Goal: Task Accomplishment & Management: Complete application form

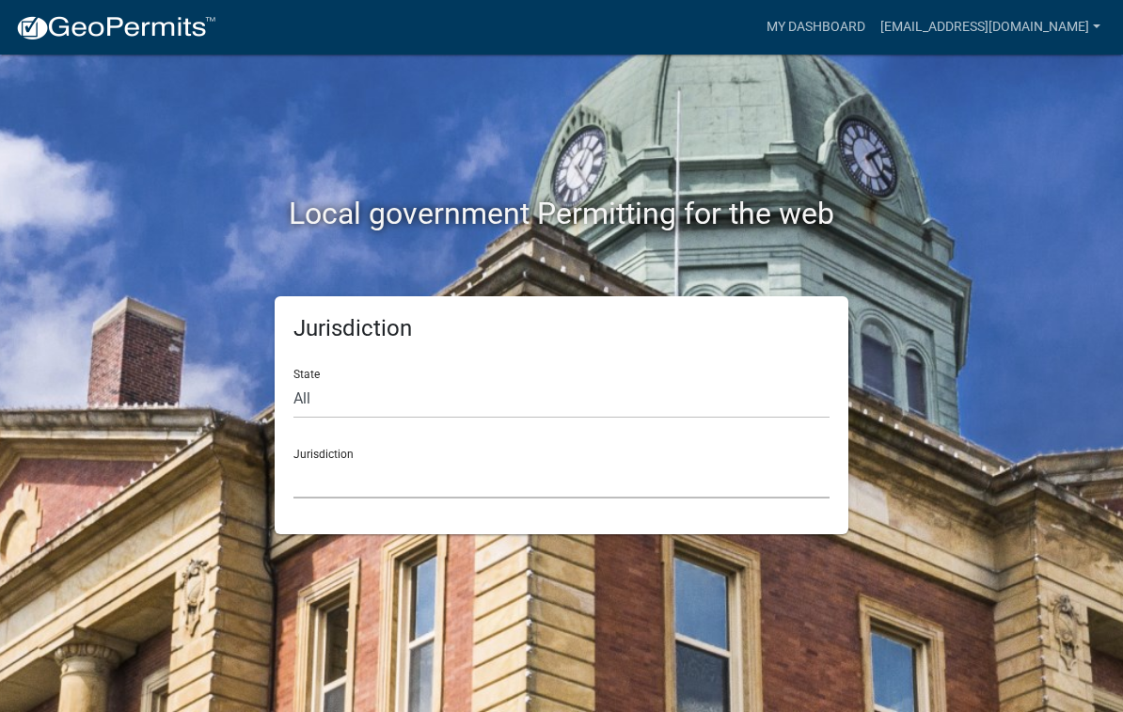
click at [363, 484] on select "[GEOGRAPHIC_DATA], [US_STATE] [GEOGRAPHIC_DATA], [US_STATE][PERSON_NAME][GEOGRA…" at bounding box center [561, 479] width 536 height 39
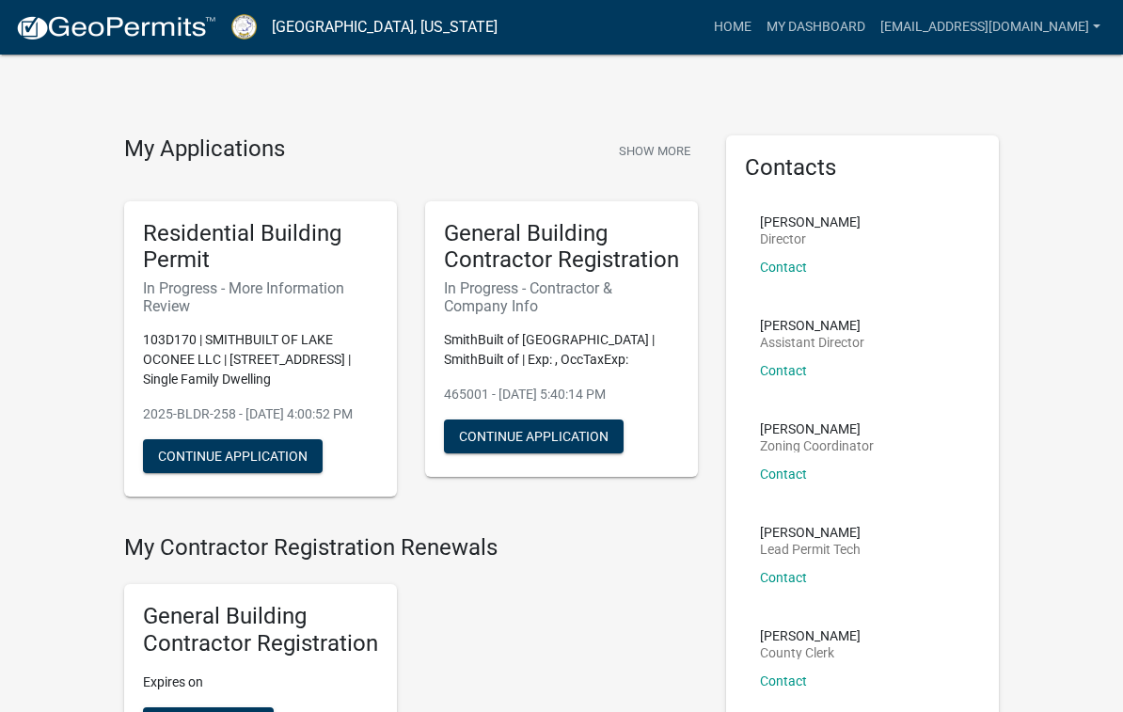
click at [249, 149] on h4 "My Applications" at bounding box center [204, 149] width 161 height 28
click at [247, 156] on h4 "My Applications" at bounding box center [204, 149] width 161 height 28
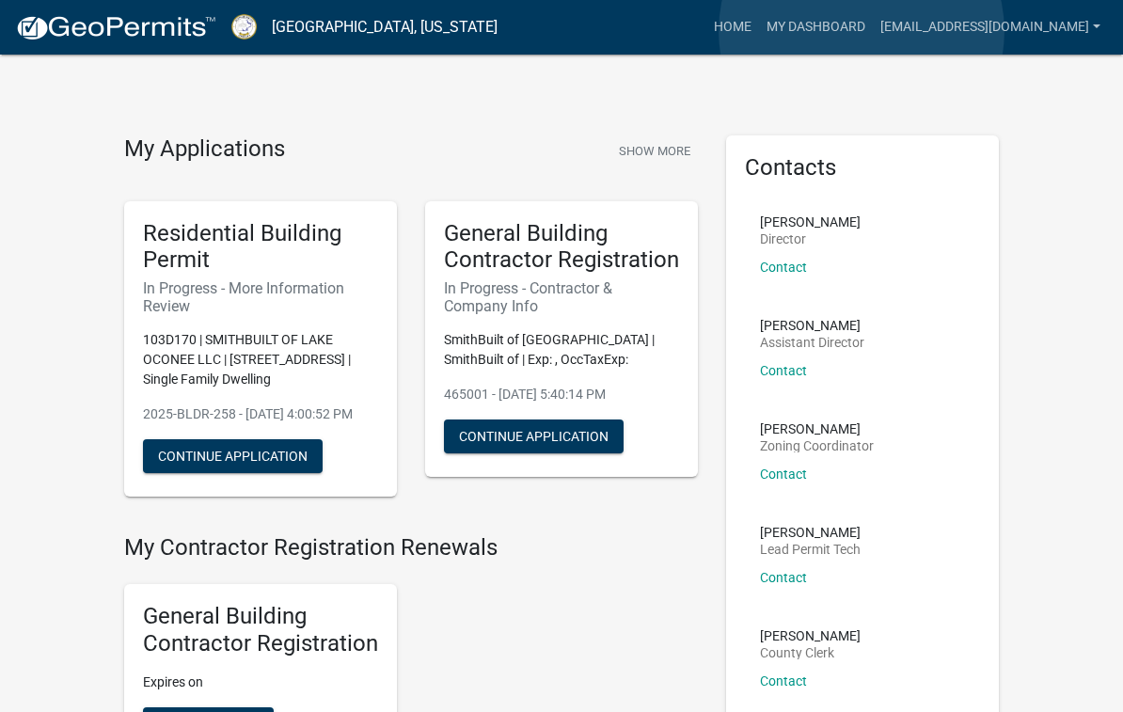
click at [862, 32] on link "My Dashboard" at bounding box center [816, 27] width 114 height 36
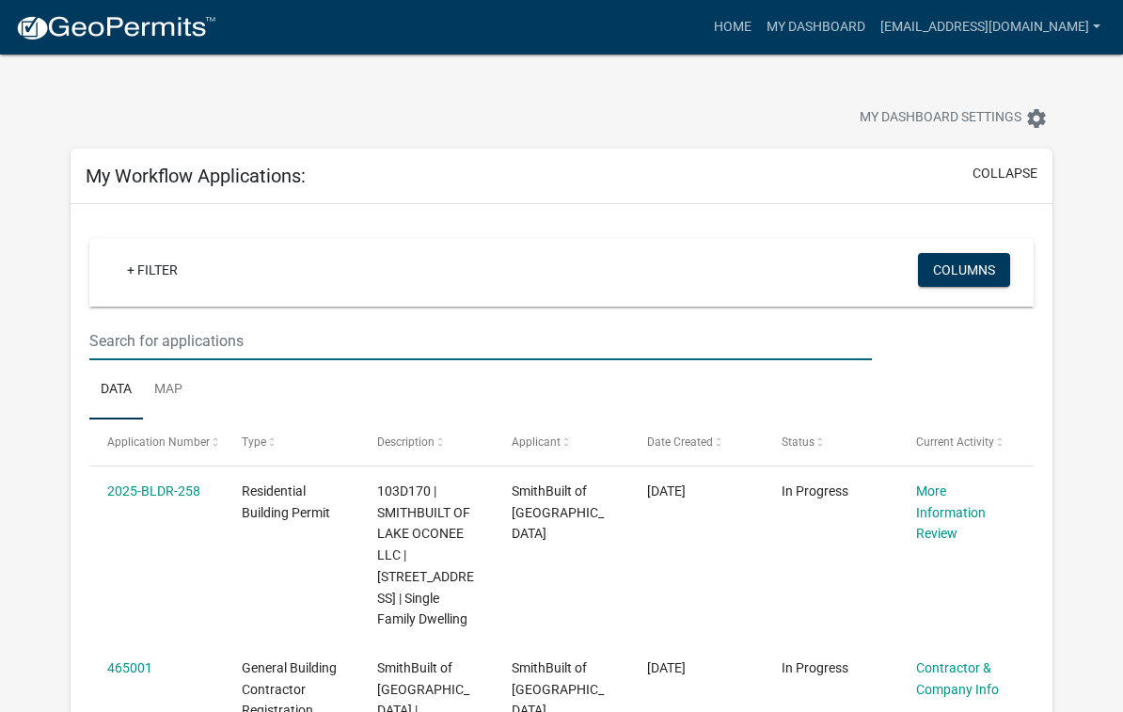
click at [300, 346] on input "text" at bounding box center [480, 341] width 782 height 39
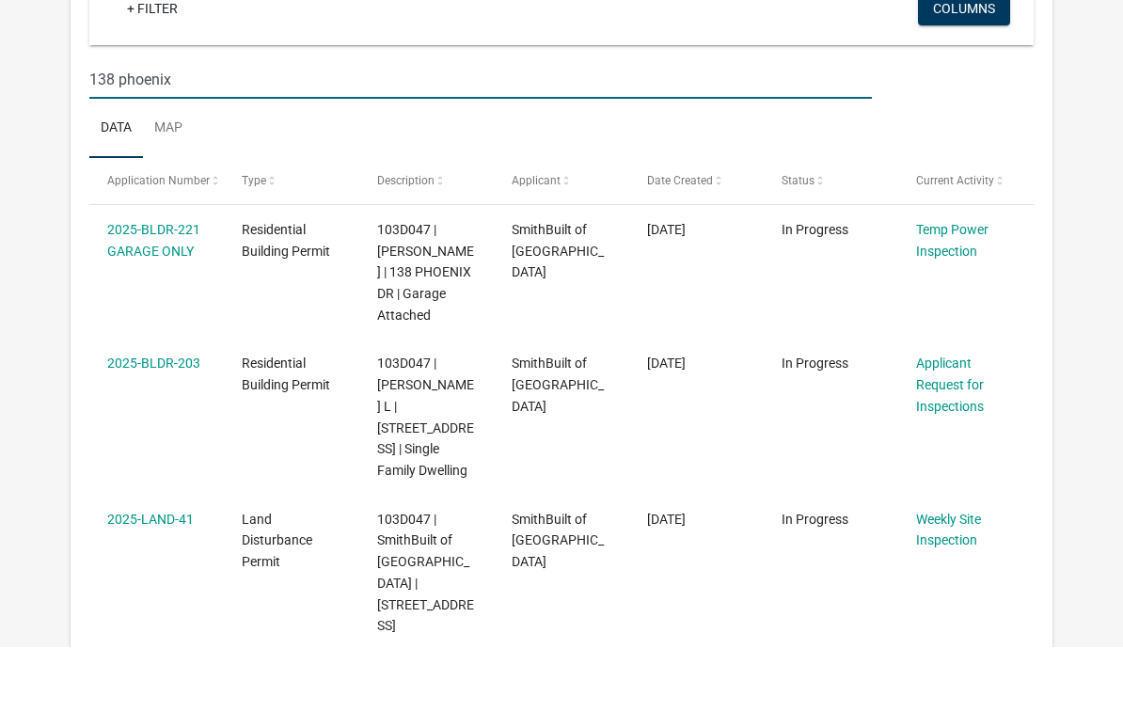
scroll to position [198, 0]
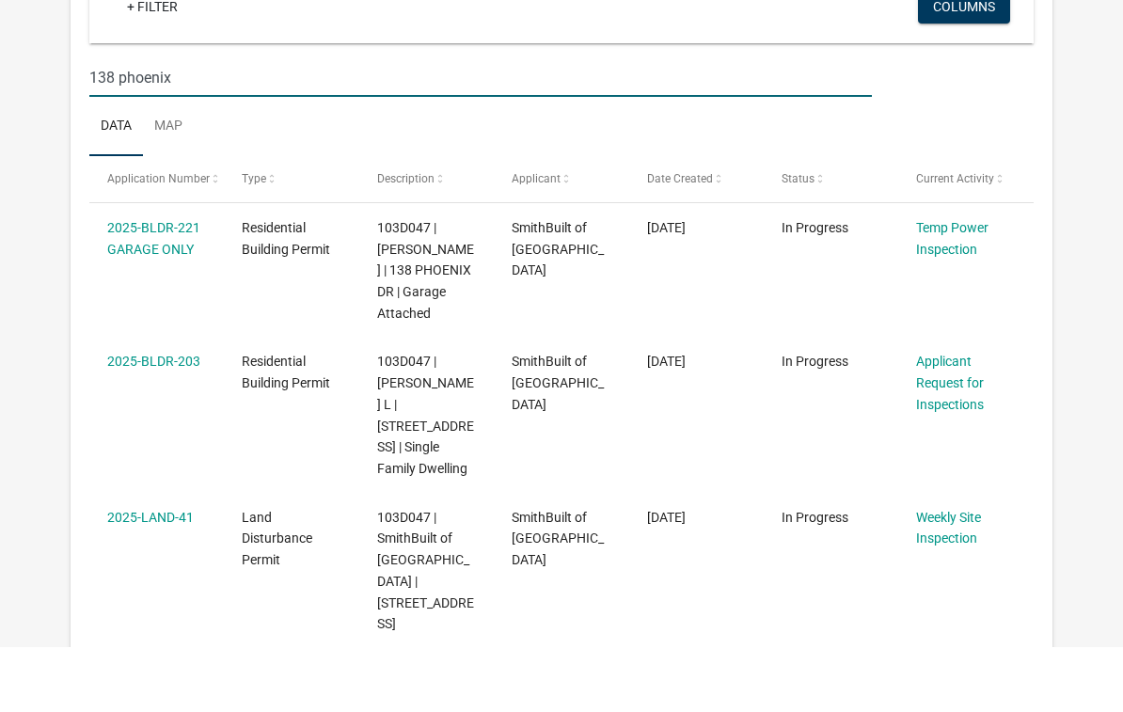
type input "138 phoenix"
click at [426, 418] on span "103D047 | [PERSON_NAME] L | [STREET_ADDRESS] | Single Family Dwelling" at bounding box center [425, 479] width 97 height 122
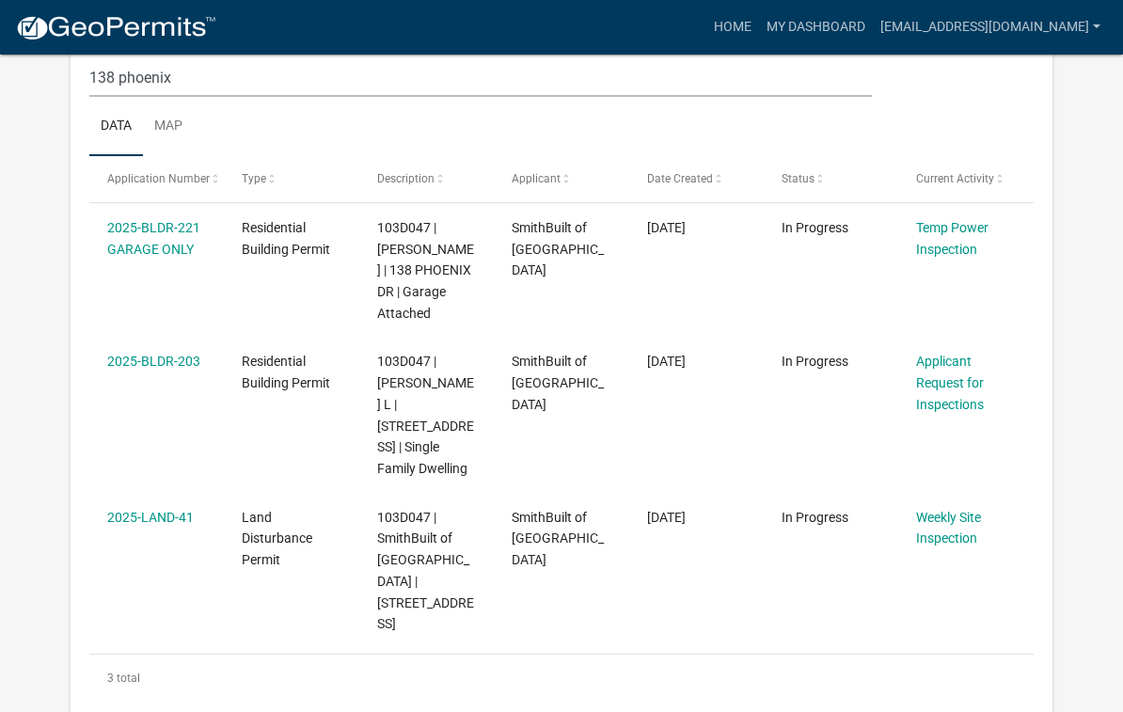
click at [961, 385] on link "Applicant Request for Inspections" at bounding box center [950, 383] width 68 height 58
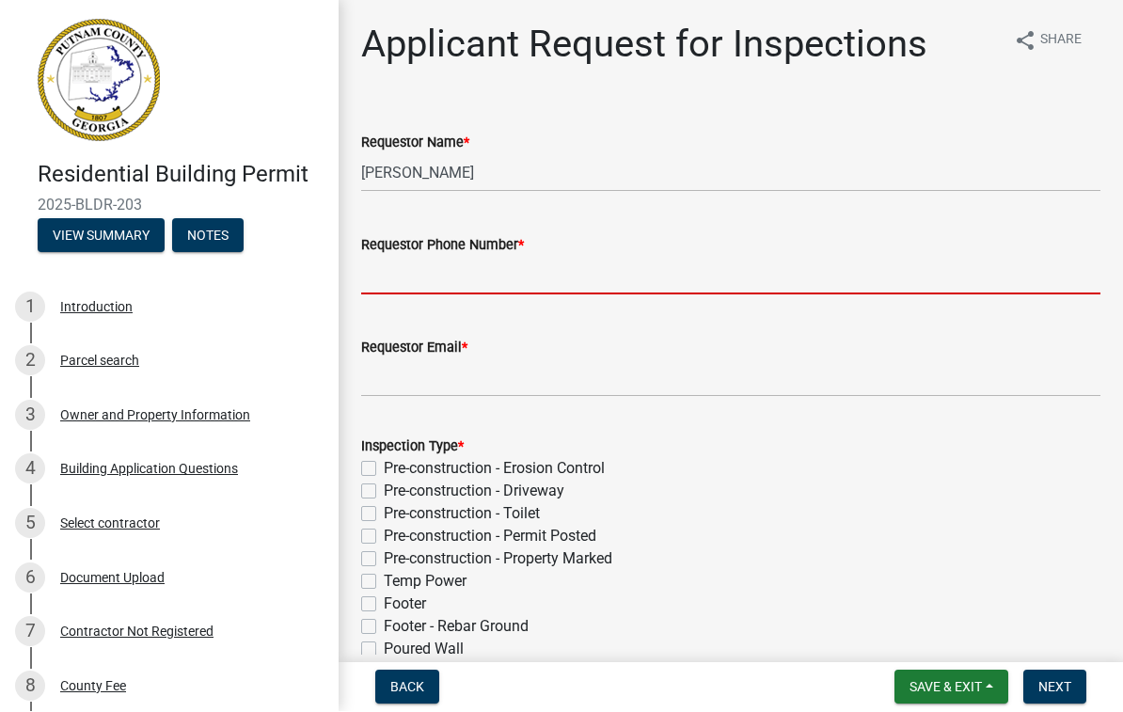
click at [433, 287] on input "Requestor Phone Number *" at bounding box center [730, 276] width 739 height 39
type input "7702313764"
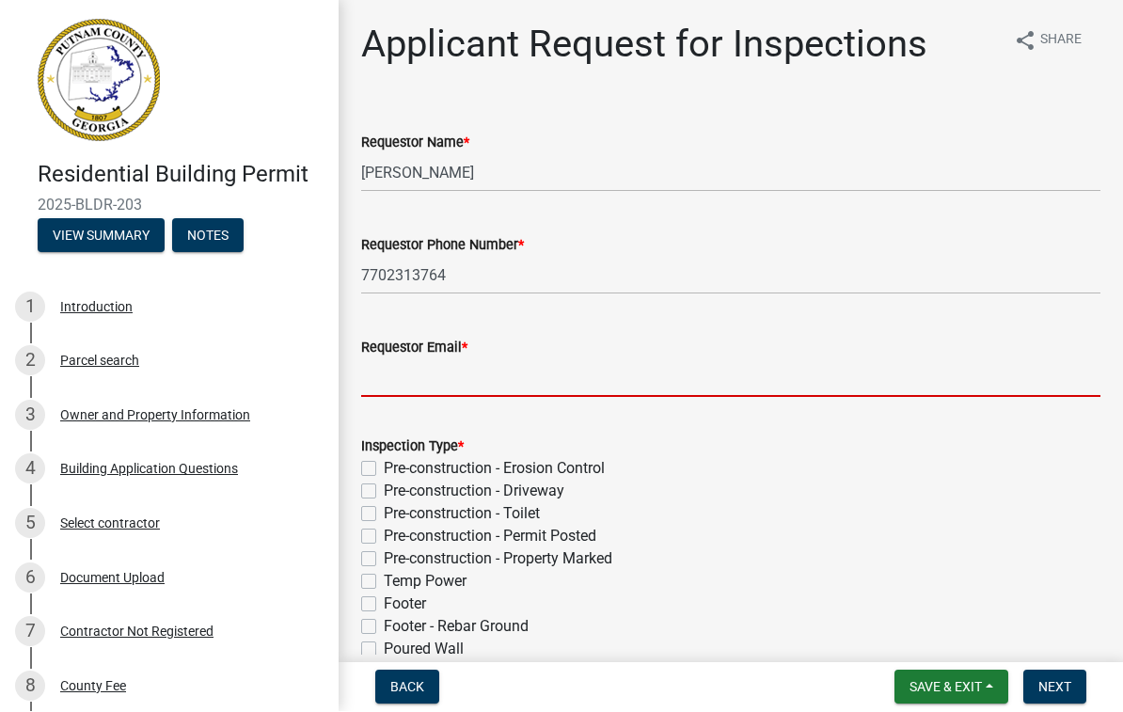
click at [449, 371] on input "Requestor Email *" at bounding box center [730, 378] width 739 height 39
type input "[EMAIL_ADDRESS][DOMAIN_NAME]"
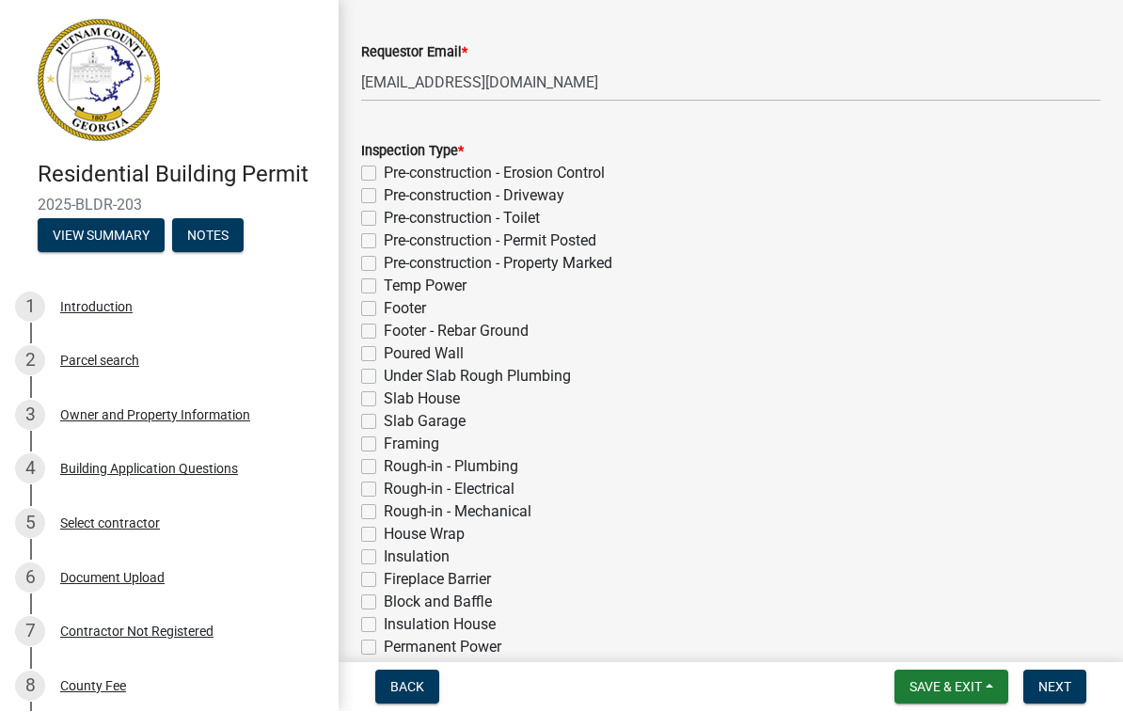
scroll to position [294, 0]
click at [386, 403] on label "Slab House" at bounding box center [422, 400] width 76 height 23
click at [386, 401] on input "Slab House" at bounding box center [390, 395] width 12 height 12
checkbox input "true"
checkbox input "false"
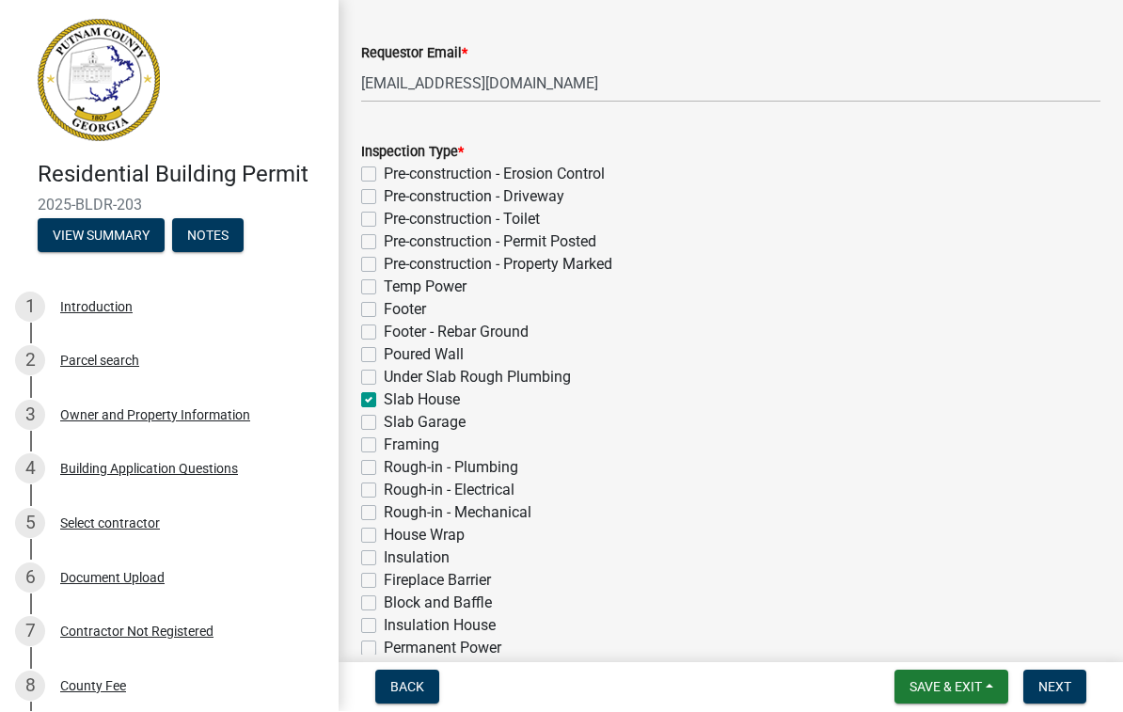
checkbox input "false"
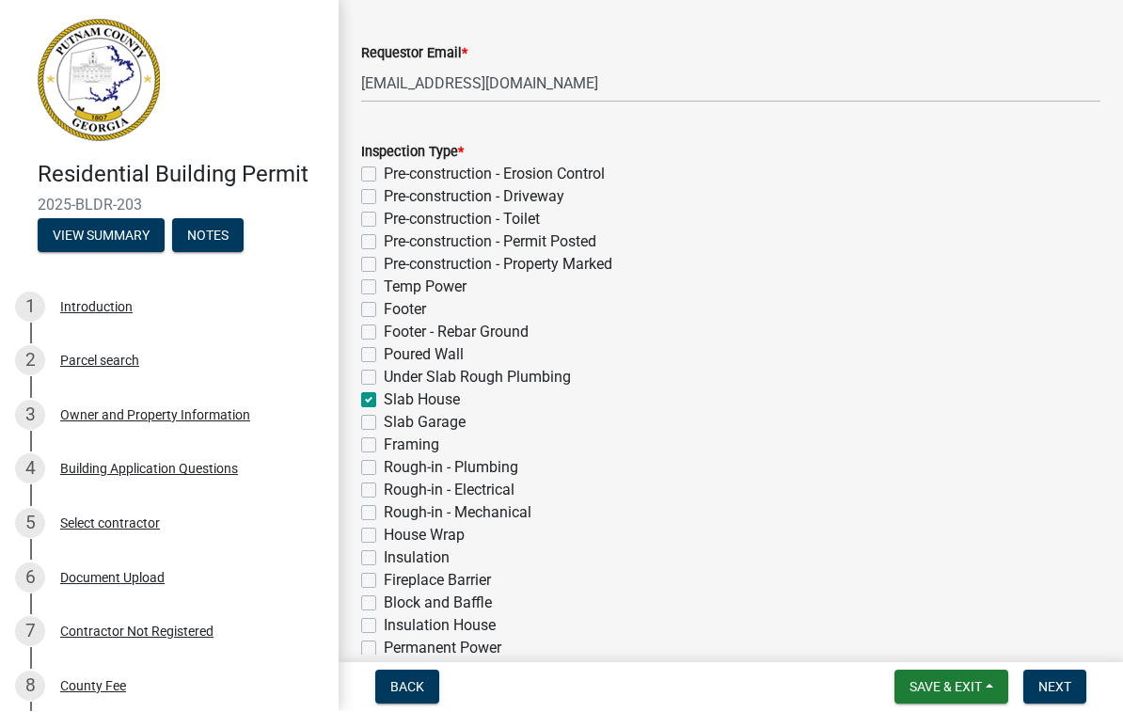
checkbox input "false"
checkbox input "true"
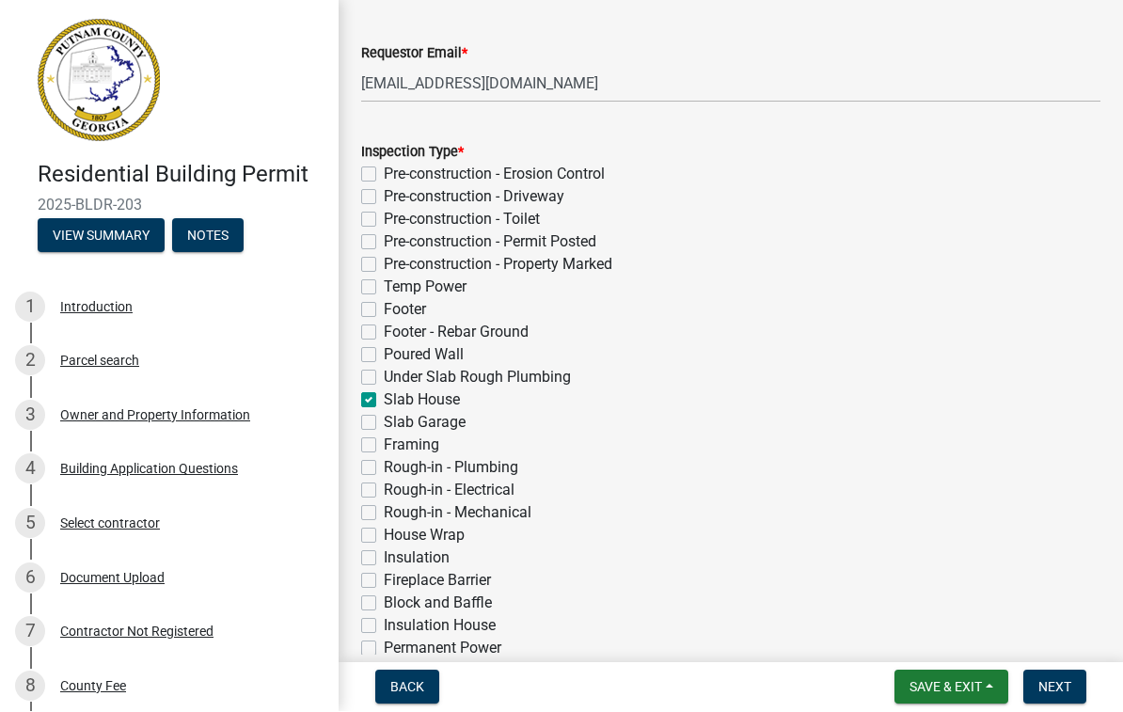
checkbox input "false"
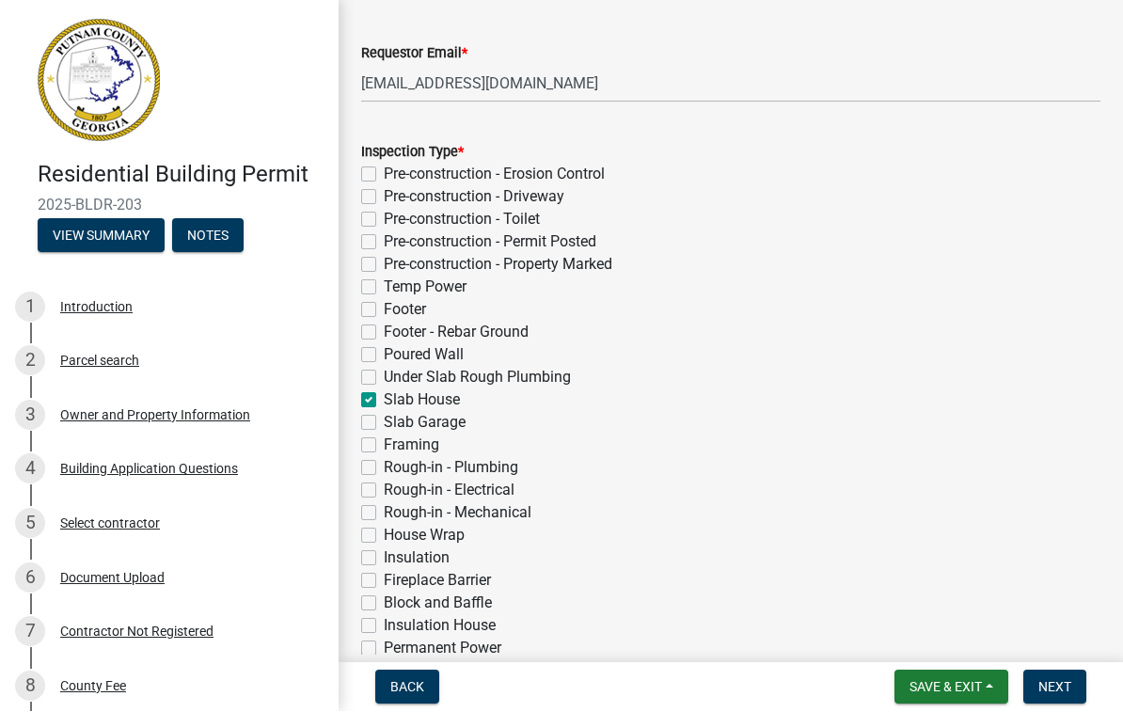
checkbox input "false"
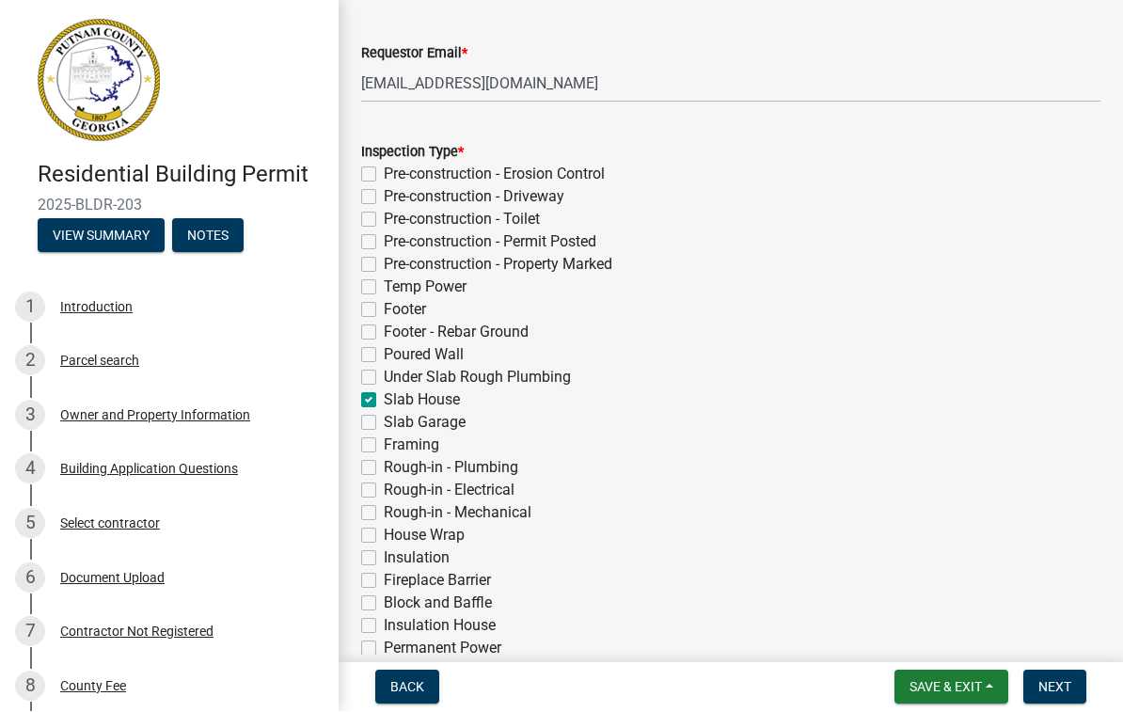
checkbox input "false"
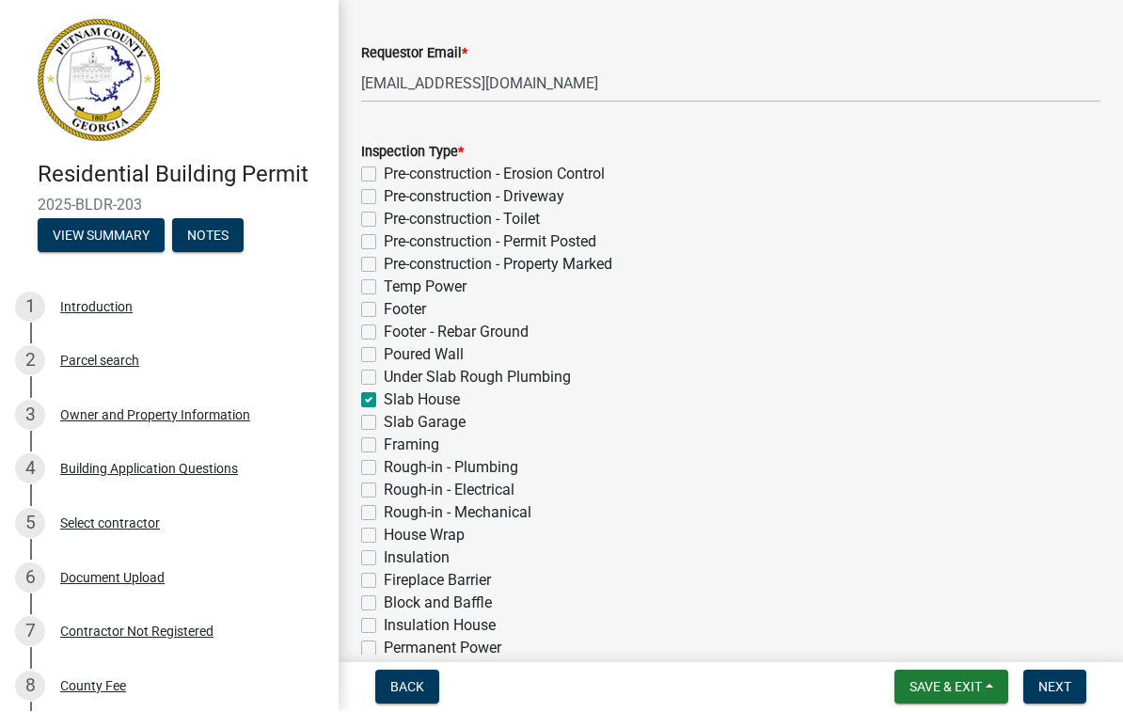
checkbox input "false"
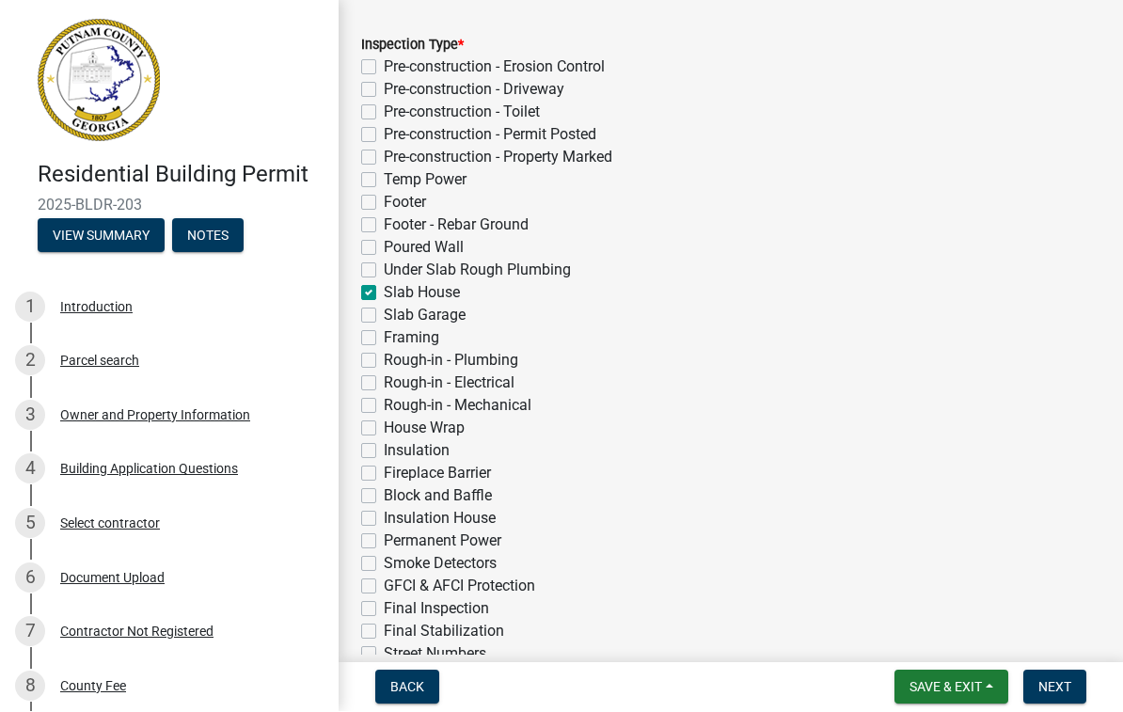
scroll to position [402, 0]
click at [1049, 680] on span "Next" at bounding box center [1054, 687] width 33 height 15
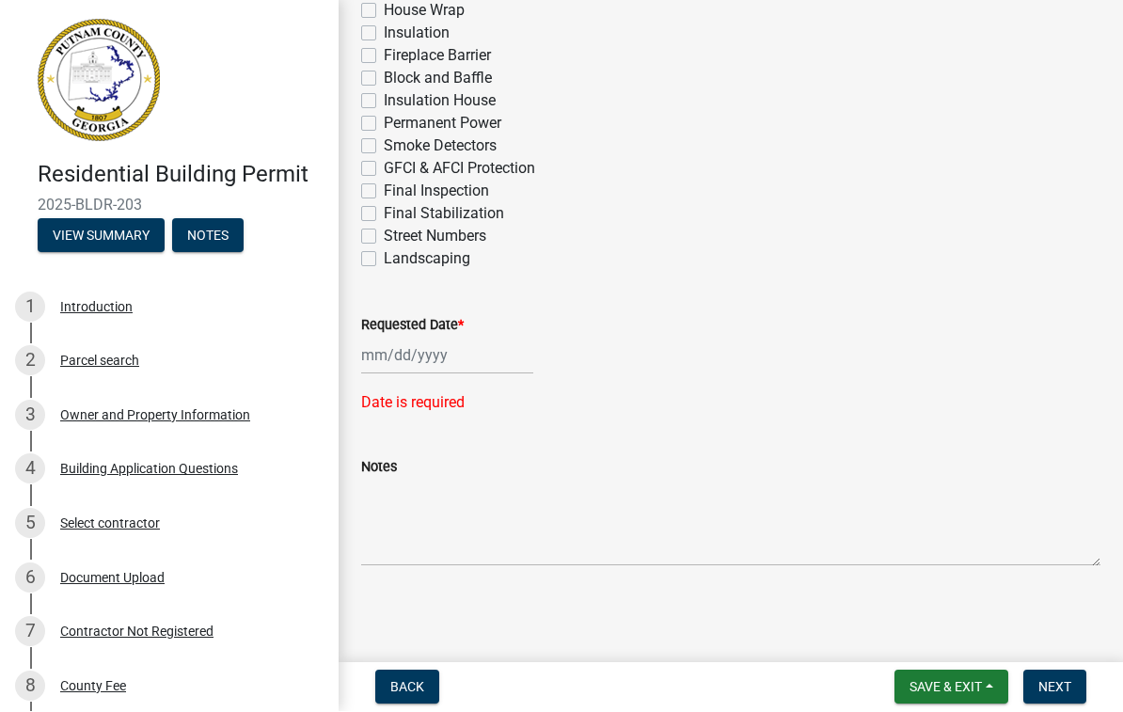
scroll to position [819, 0]
click at [394, 366] on div at bounding box center [447, 356] width 172 height 39
select select "9"
select select "2025"
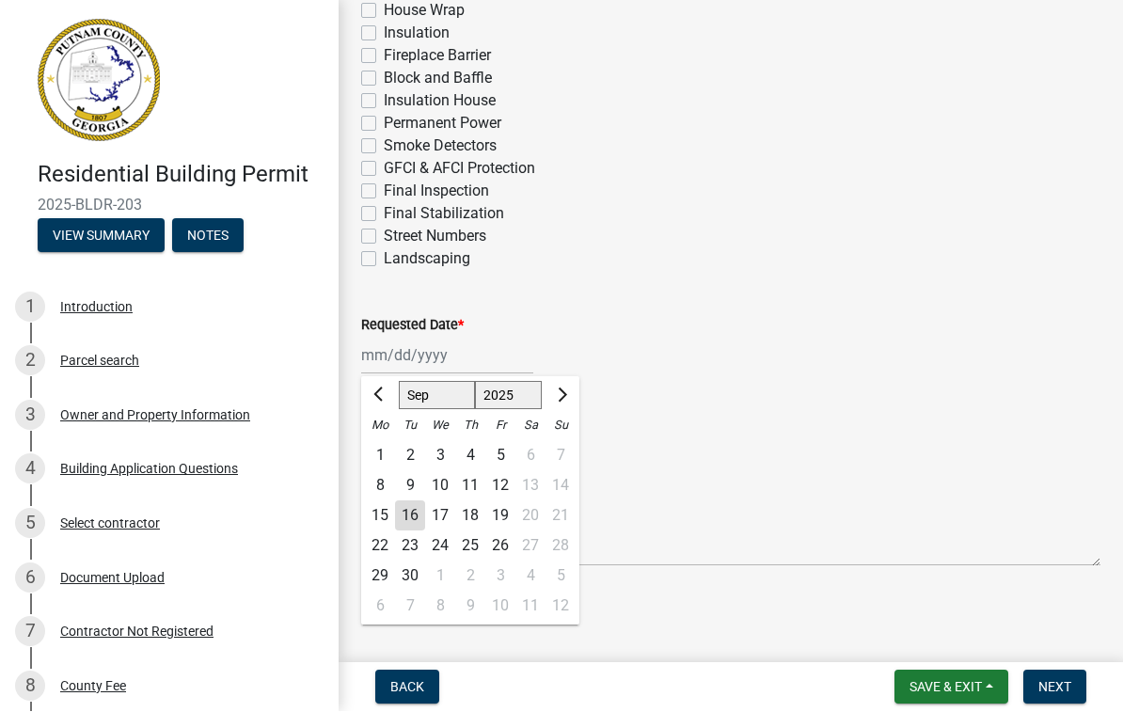
click at [421, 521] on div "16" at bounding box center [410, 516] width 30 height 30
type input "[DATE]"
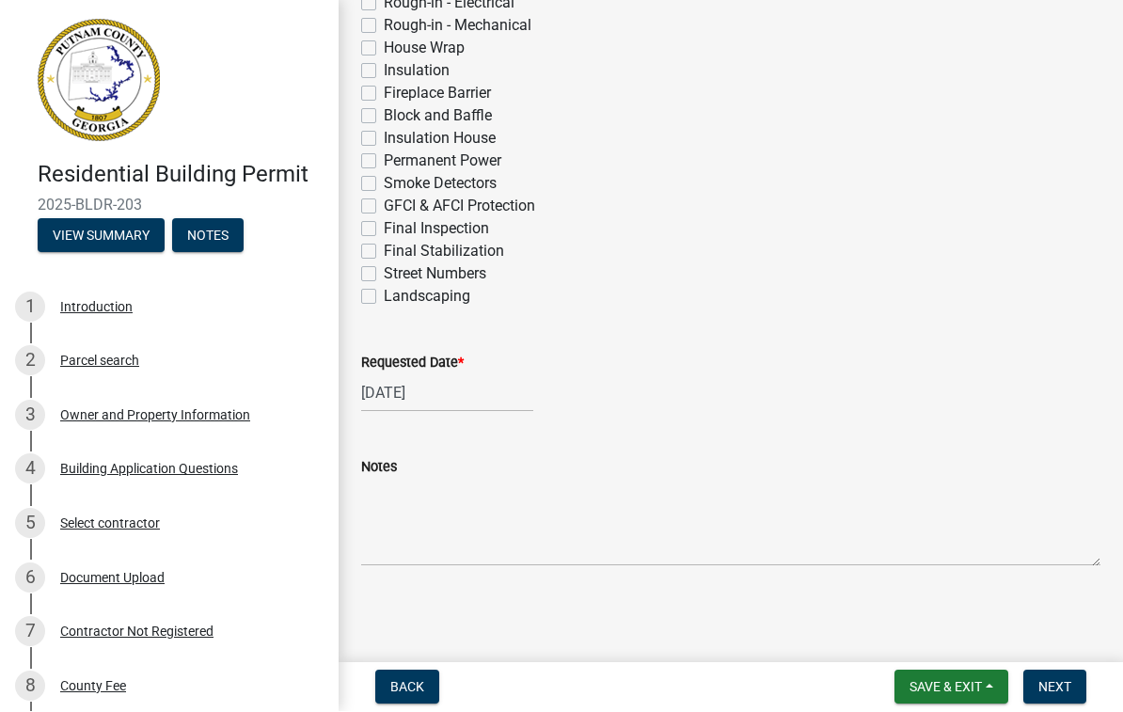
click at [1047, 694] on span "Next" at bounding box center [1054, 687] width 33 height 15
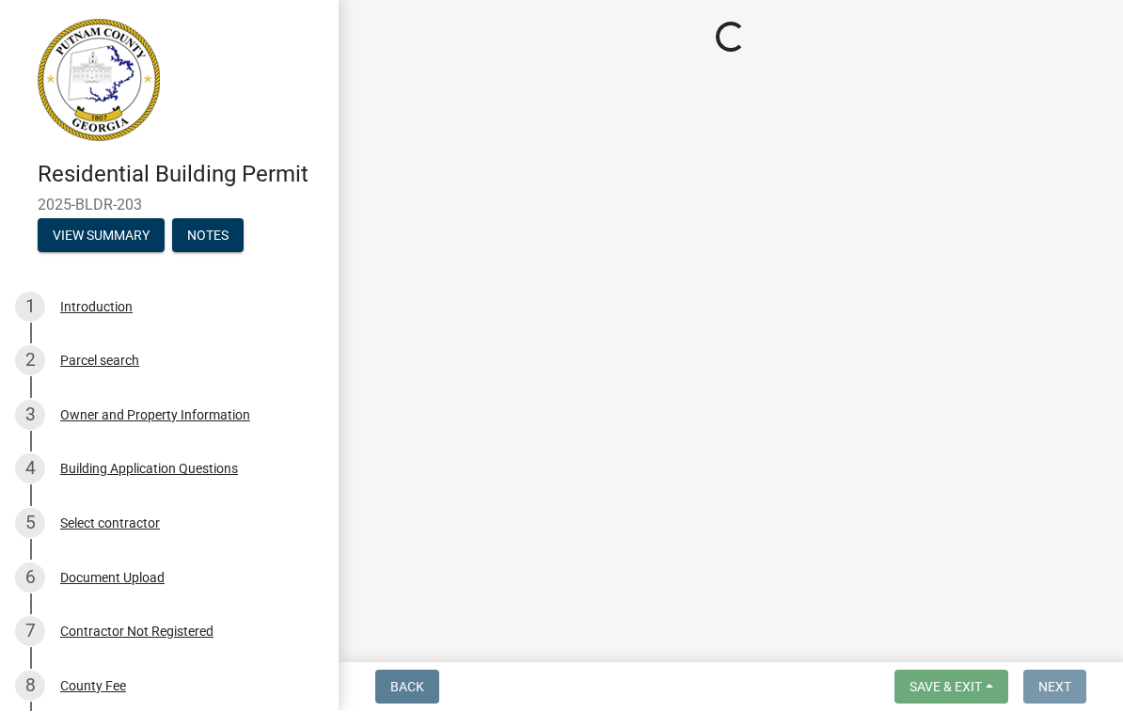
scroll to position [0, 0]
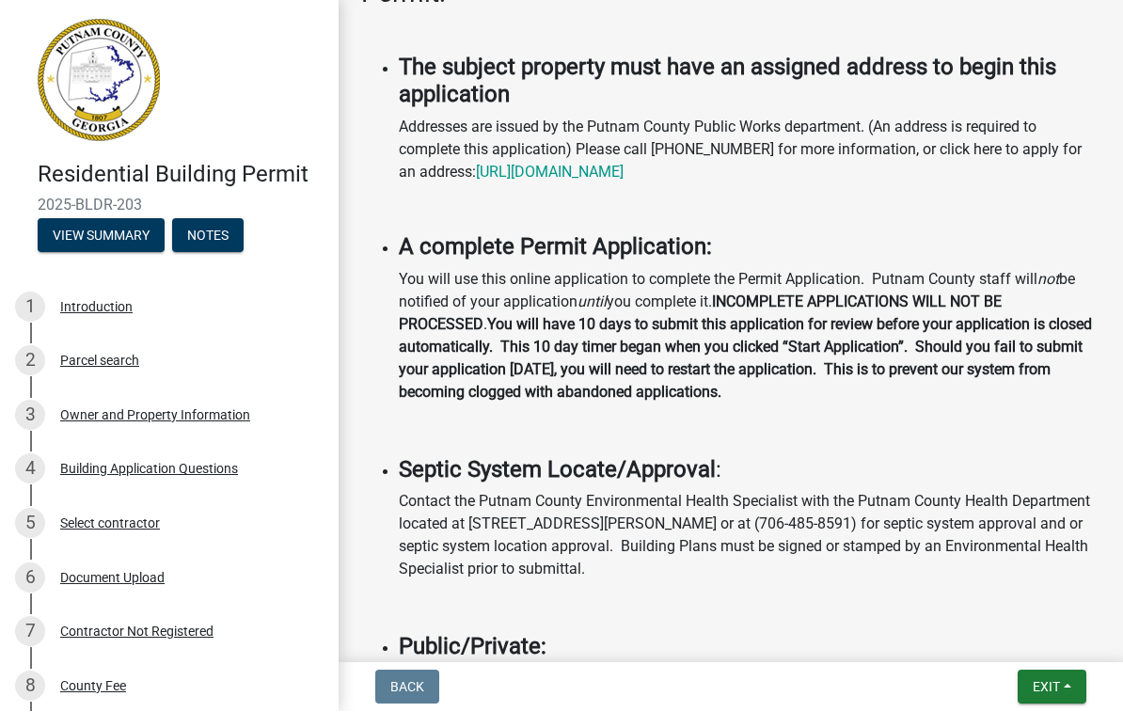
click at [1043, 682] on span "Exit" at bounding box center [1045, 687] width 27 height 15
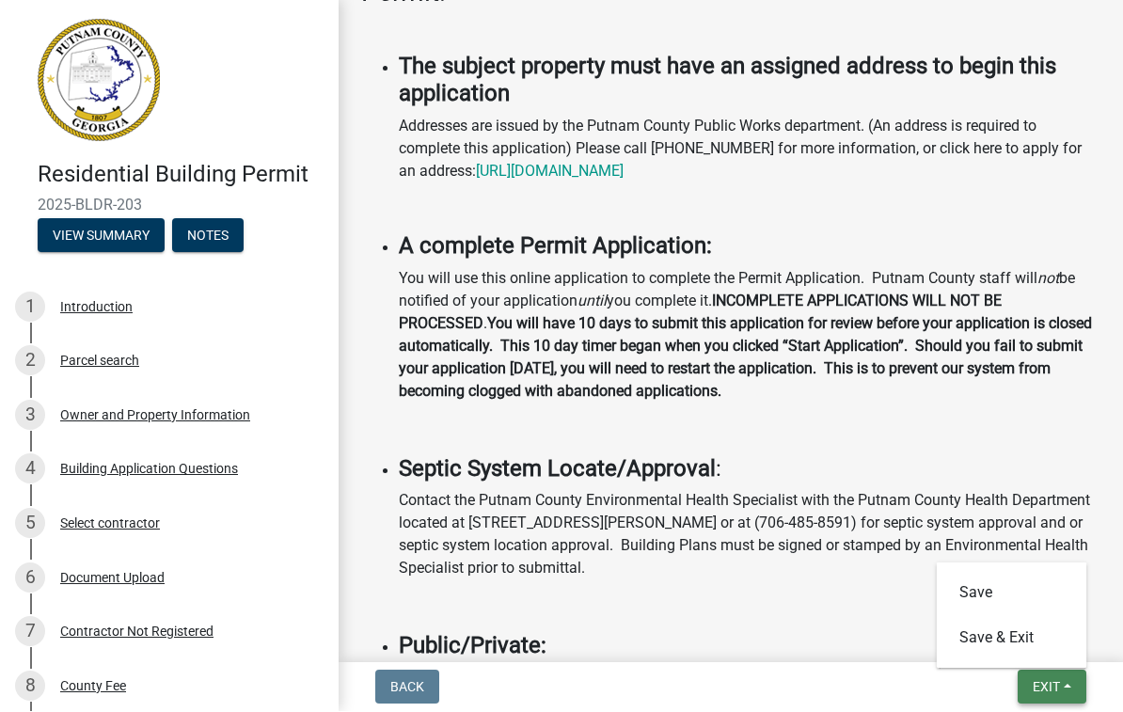
scroll to position [626, 0]
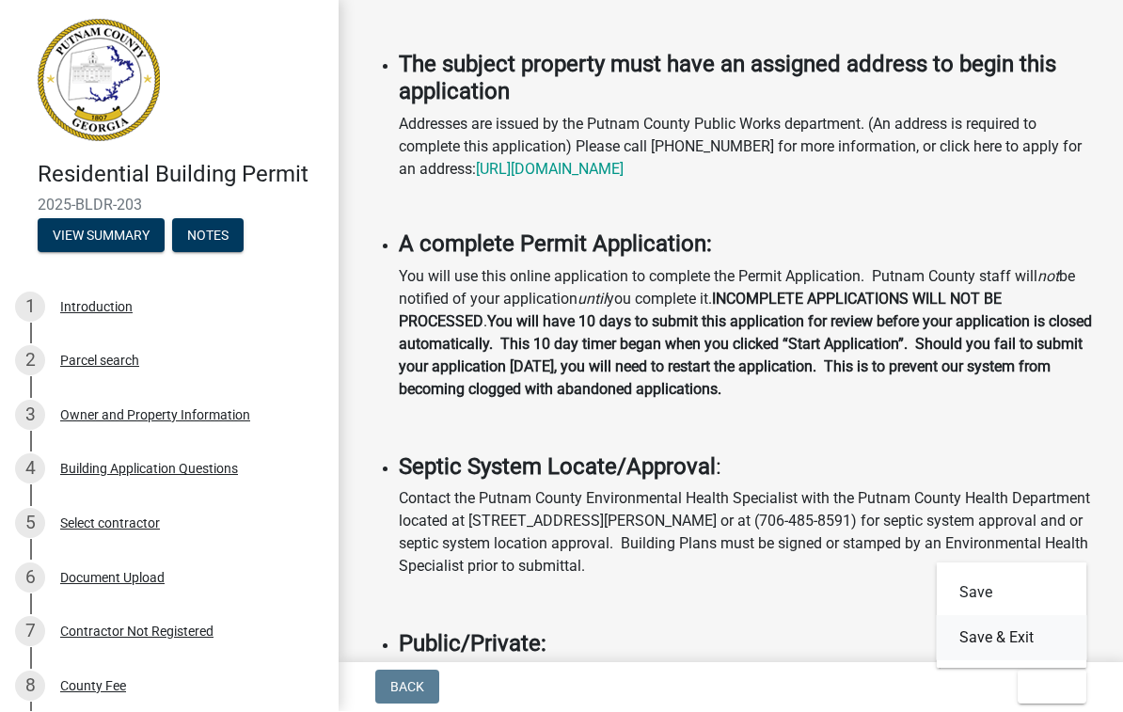
click at [1024, 627] on button "Save & Exit" at bounding box center [1011, 638] width 150 height 45
